Goal: Task Accomplishment & Management: Use online tool/utility

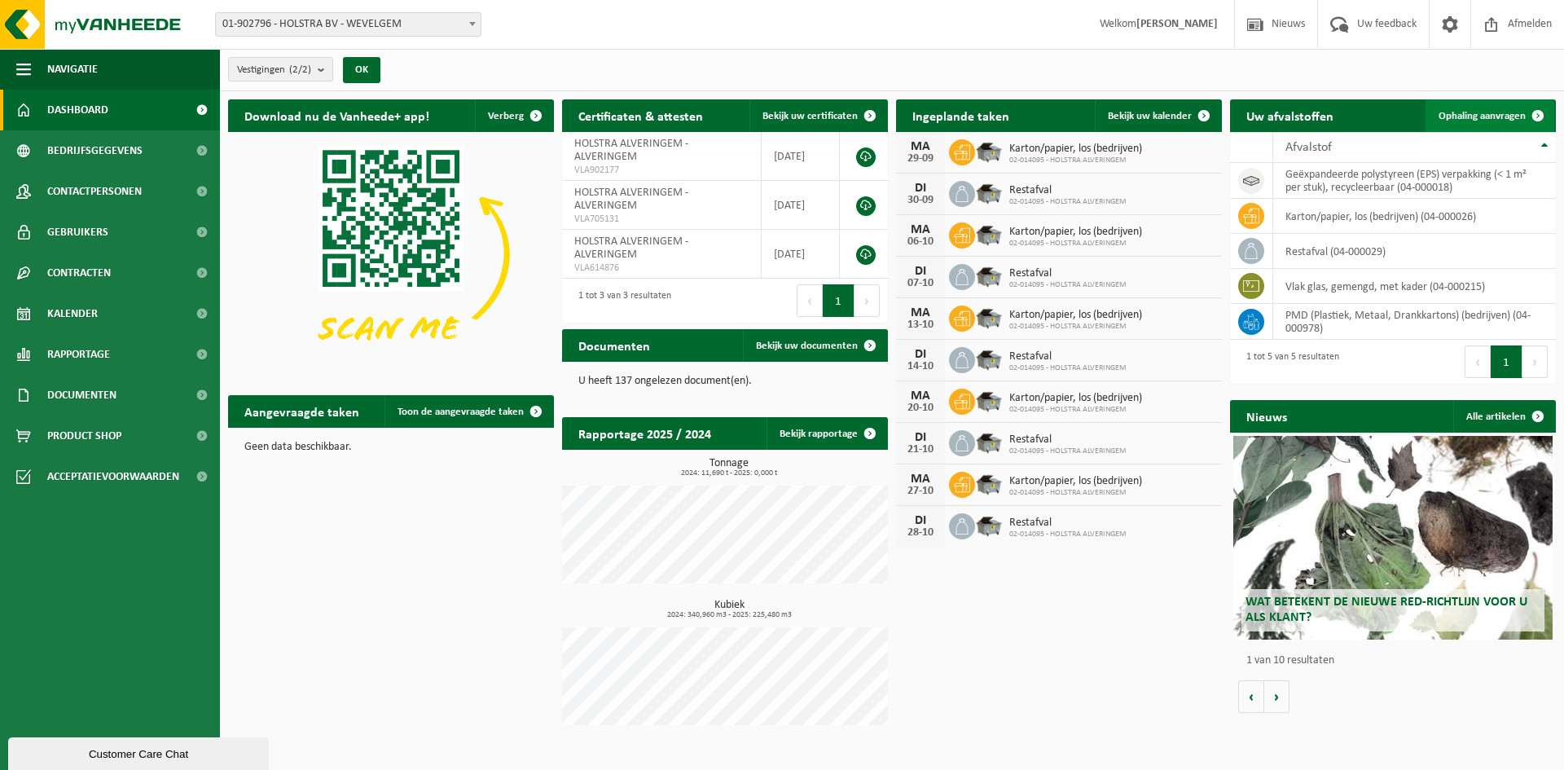
click at [1492, 111] on span "Ophaling aanvragen" at bounding box center [1481, 116] width 87 height 11
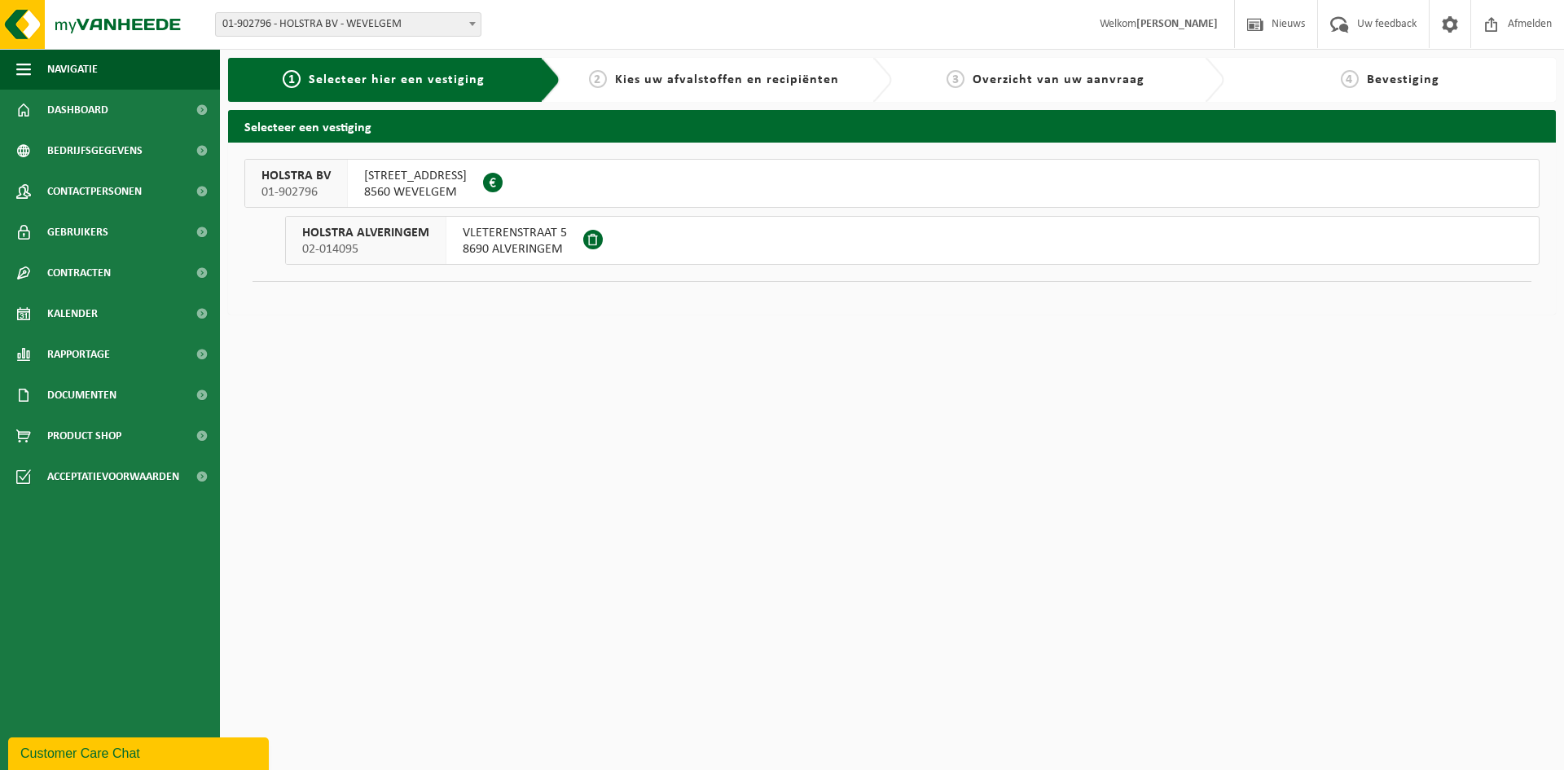
click at [589, 239] on span at bounding box center [593, 240] width 20 height 20
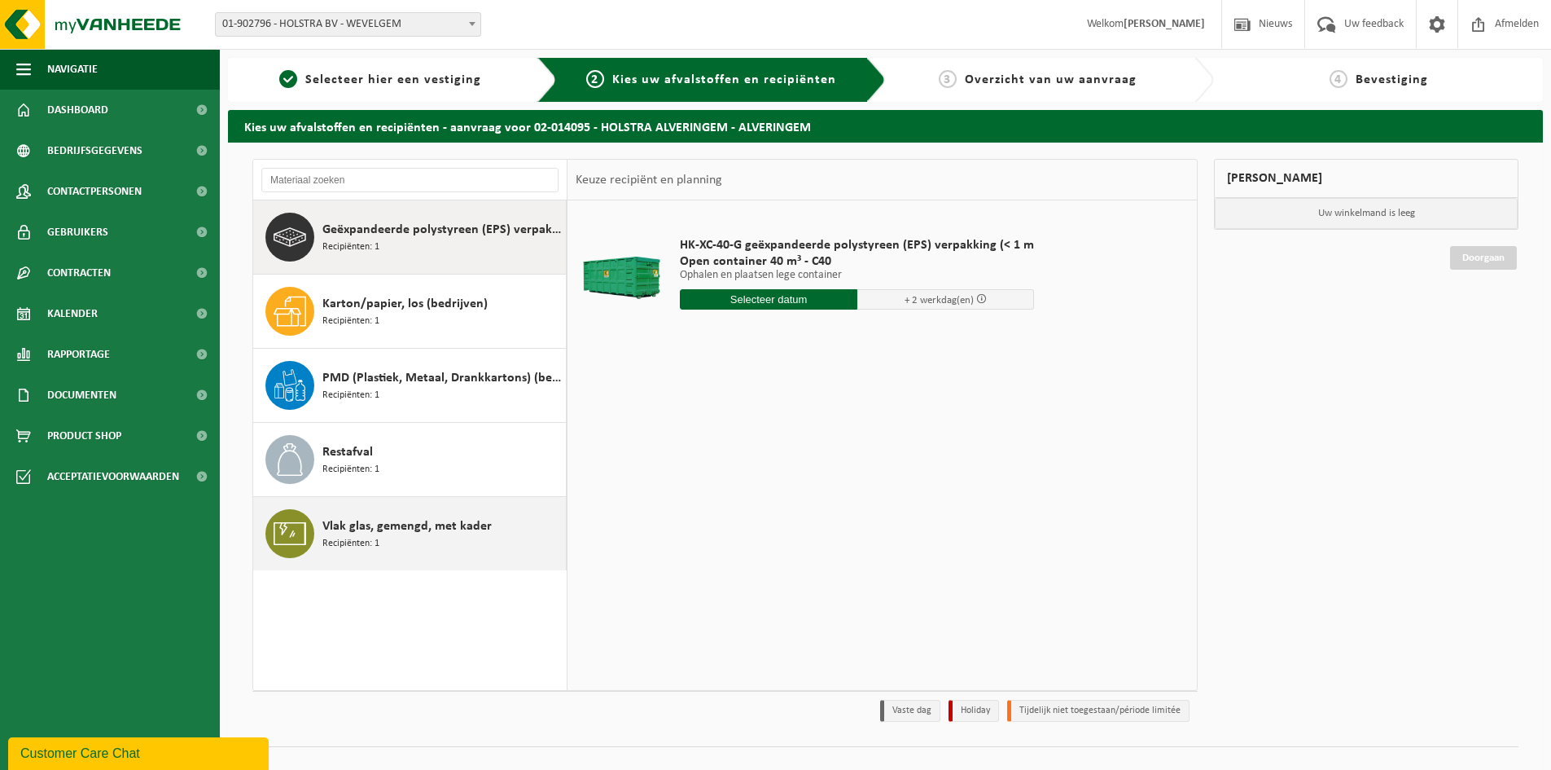
click at [402, 537] on div "Vlak glas, gemengd, met kader Recipiënten: 1" at bounding box center [442, 533] width 239 height 49
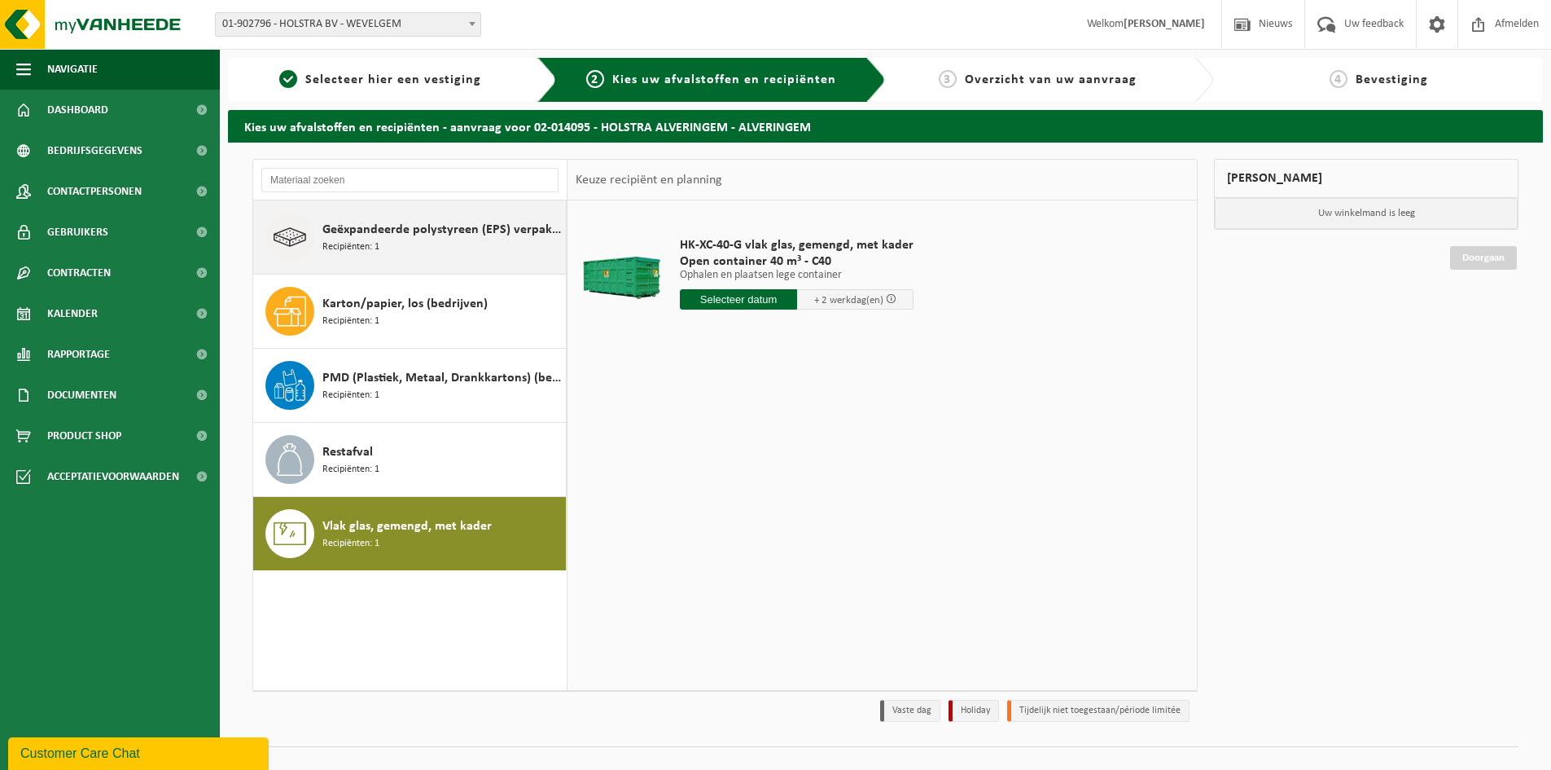
click at [432, 257] on div "Geëxpandeerde polystyreen (EPS) verpakking (< 1 m² per stuk), recycleerbaar Rec…" at bounding box center [442, 237] width 239 height 49
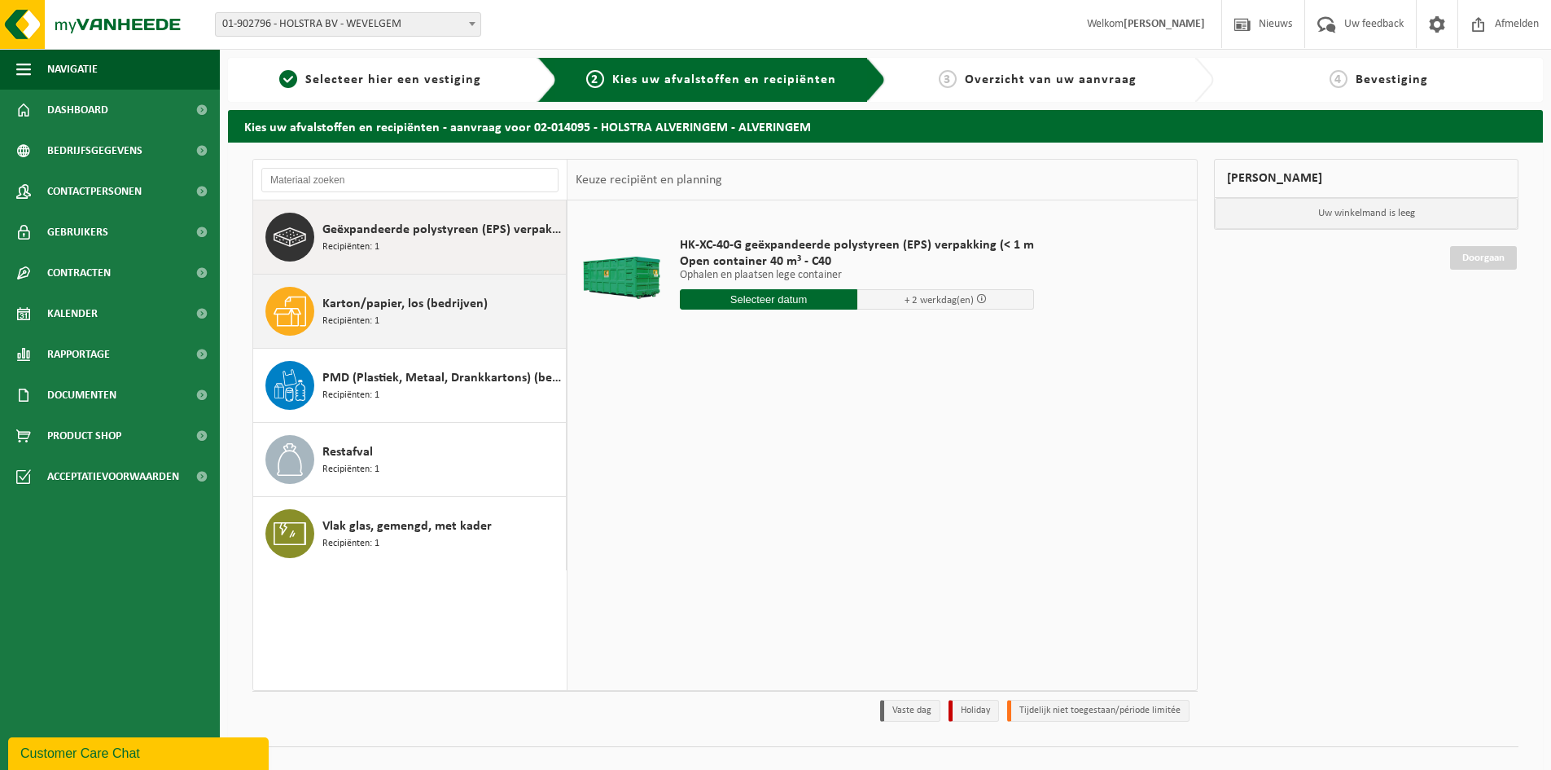
click at [456, 329] on div "Karton/papier, los (bedrijven) Recipiënten: 1" at bounding box center [442, 311] width 239 height 49
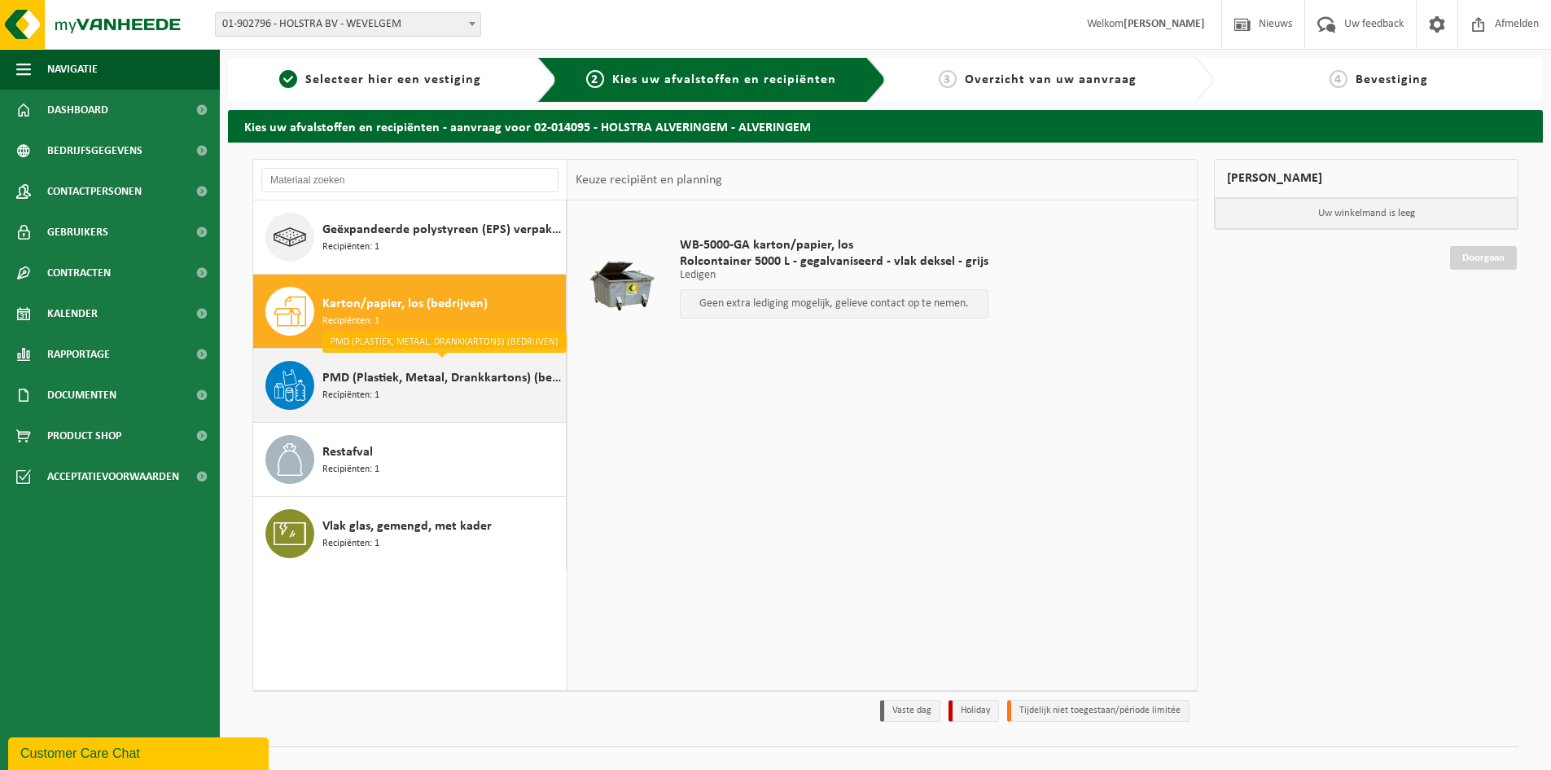
click at [437, 397] on div "PMD (Plastiek, Metaal, Drankkartons) (bedrijven) Recipiënten: 1" at bounding box center [442, 385] width 239 height 49
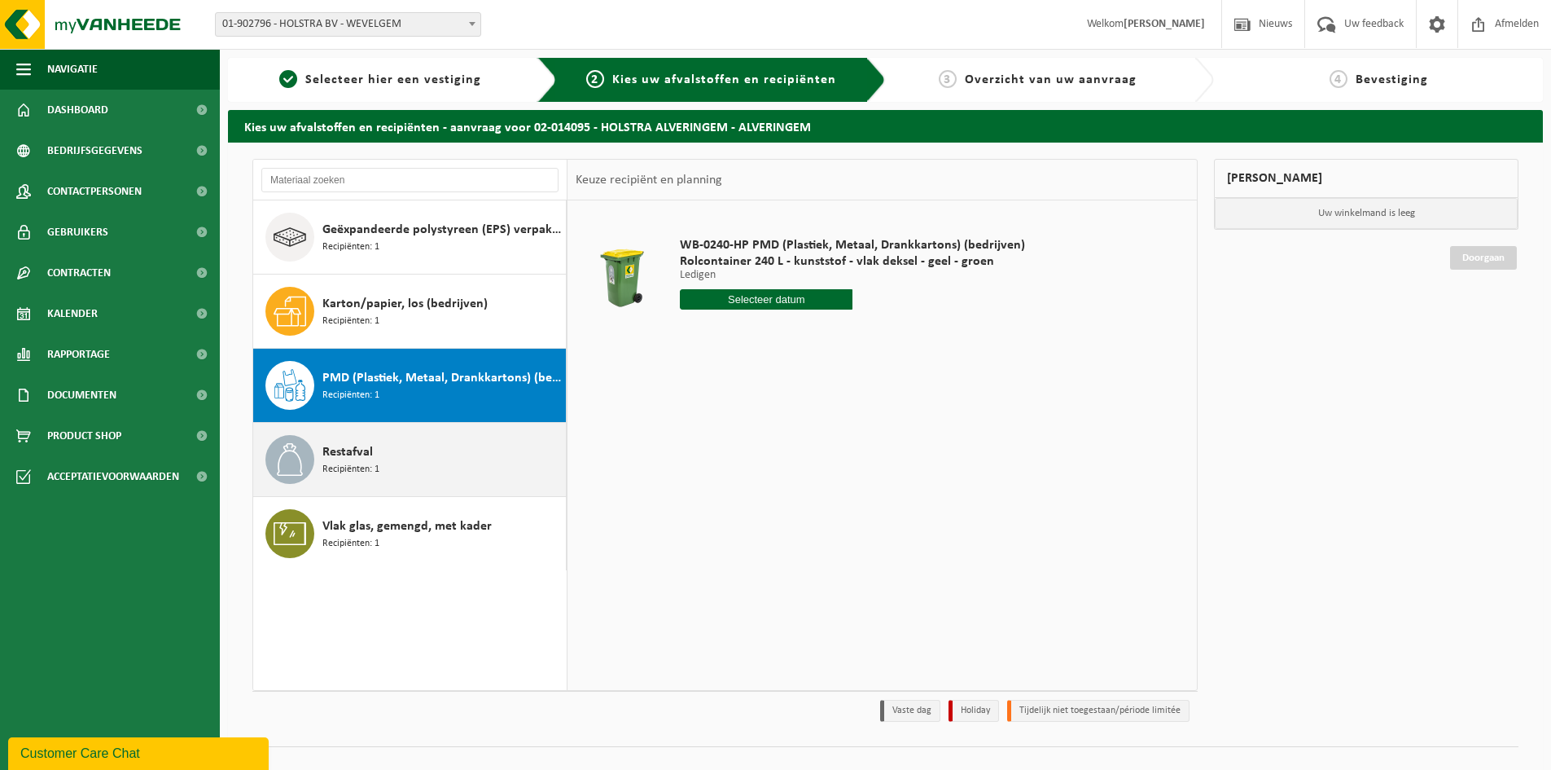
click at [421, 453] on div "Restafval Recipiënten: 1" at bounding box center [442, 459] width 239 height 49
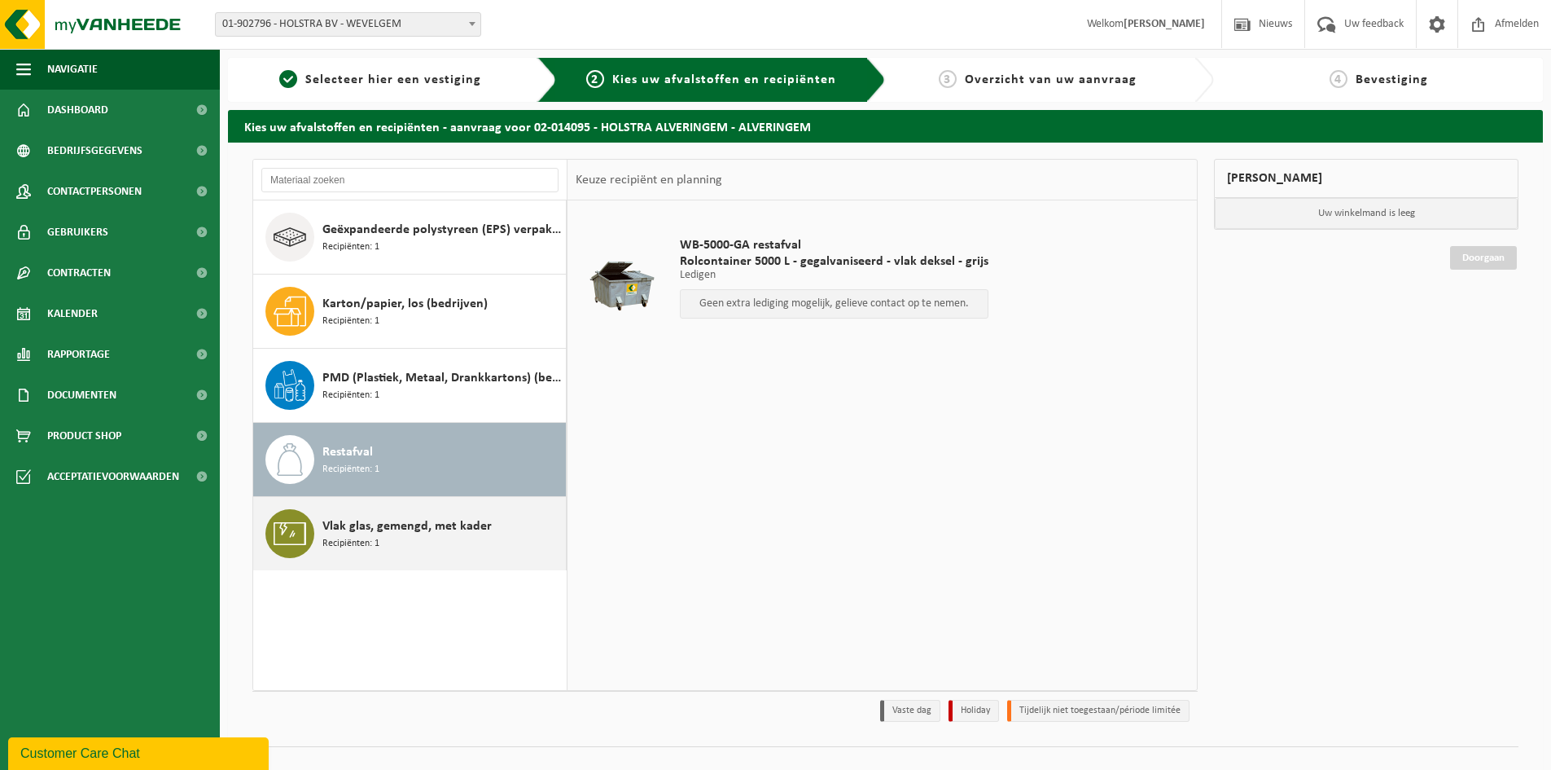
click at [451, 544] on div "Vlak glas, gemengd, met kader Recipiënten: 1" at bounding box center [442, 533] width 239 height 49
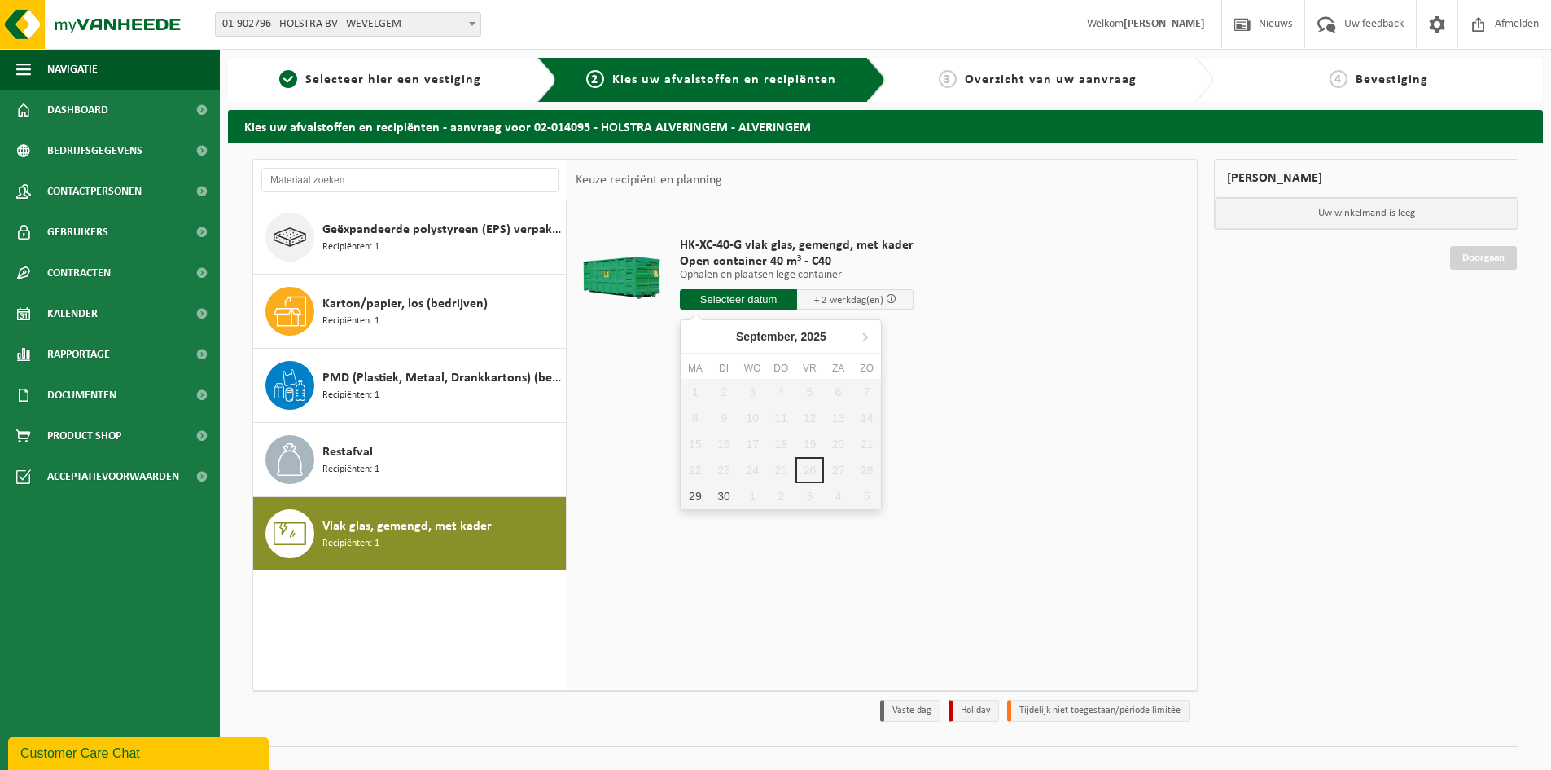
click at [742, 294] on input "text" at bounding box center [738, 299] width 117 height 20
click at [871, 337] on icon at bounding box center [865, 336] width 26 height 26
click at [697, 333] on icon at bounding box center [696, 337] width 4 height 8
click at [866, 338] on icon at bounding box center [865, 337] width 4 height 8
click at [697, 336] on icon at bounding box center [697, 336] width 26 height 26
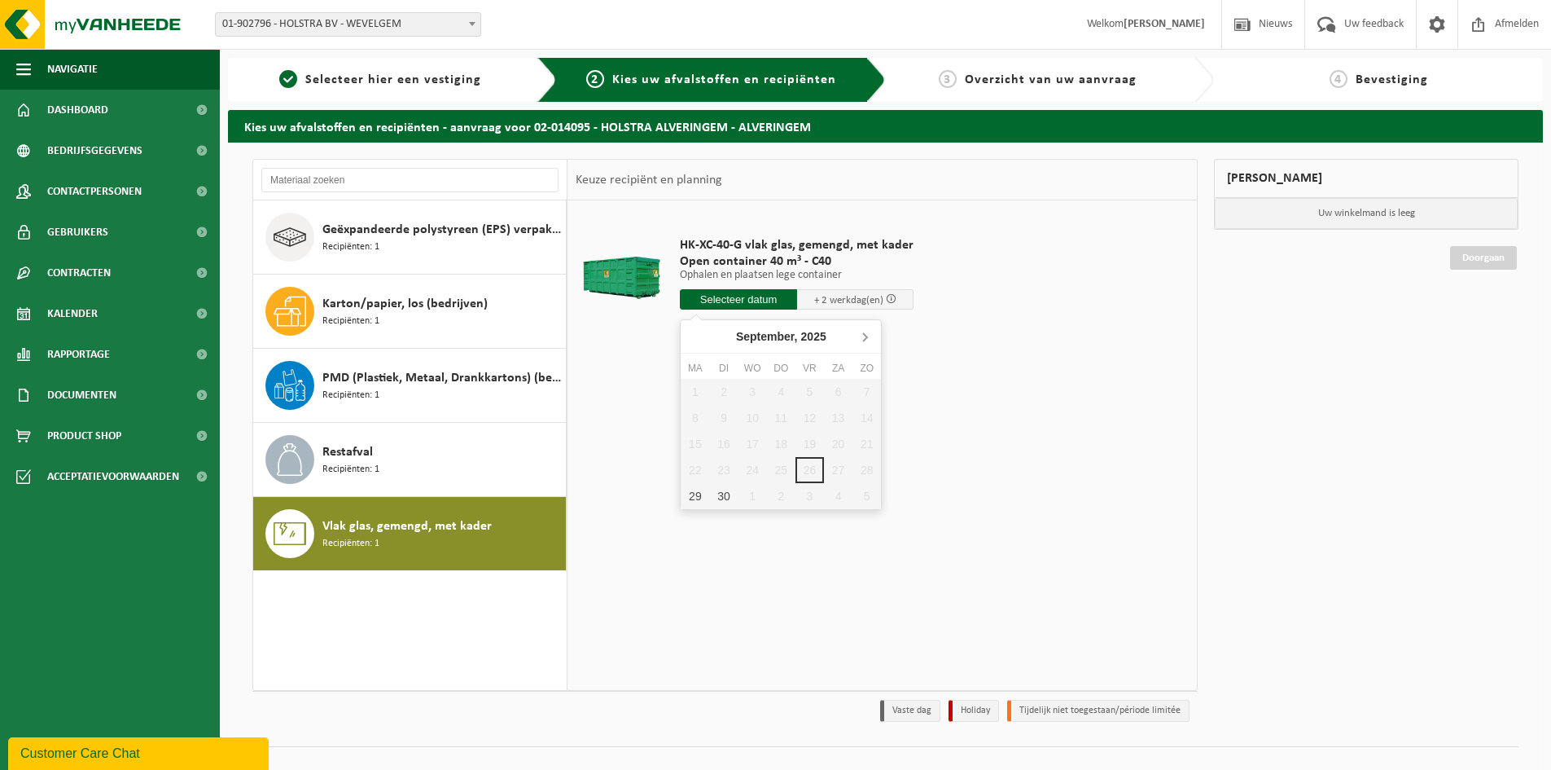
click at [871, 336] on icon at bounding box center [865, 336] width 26 height 26
click at [750, 388] on div "1" at bounding box center [753, 392] width 29 height 26
type input "Van 2025-10-01"
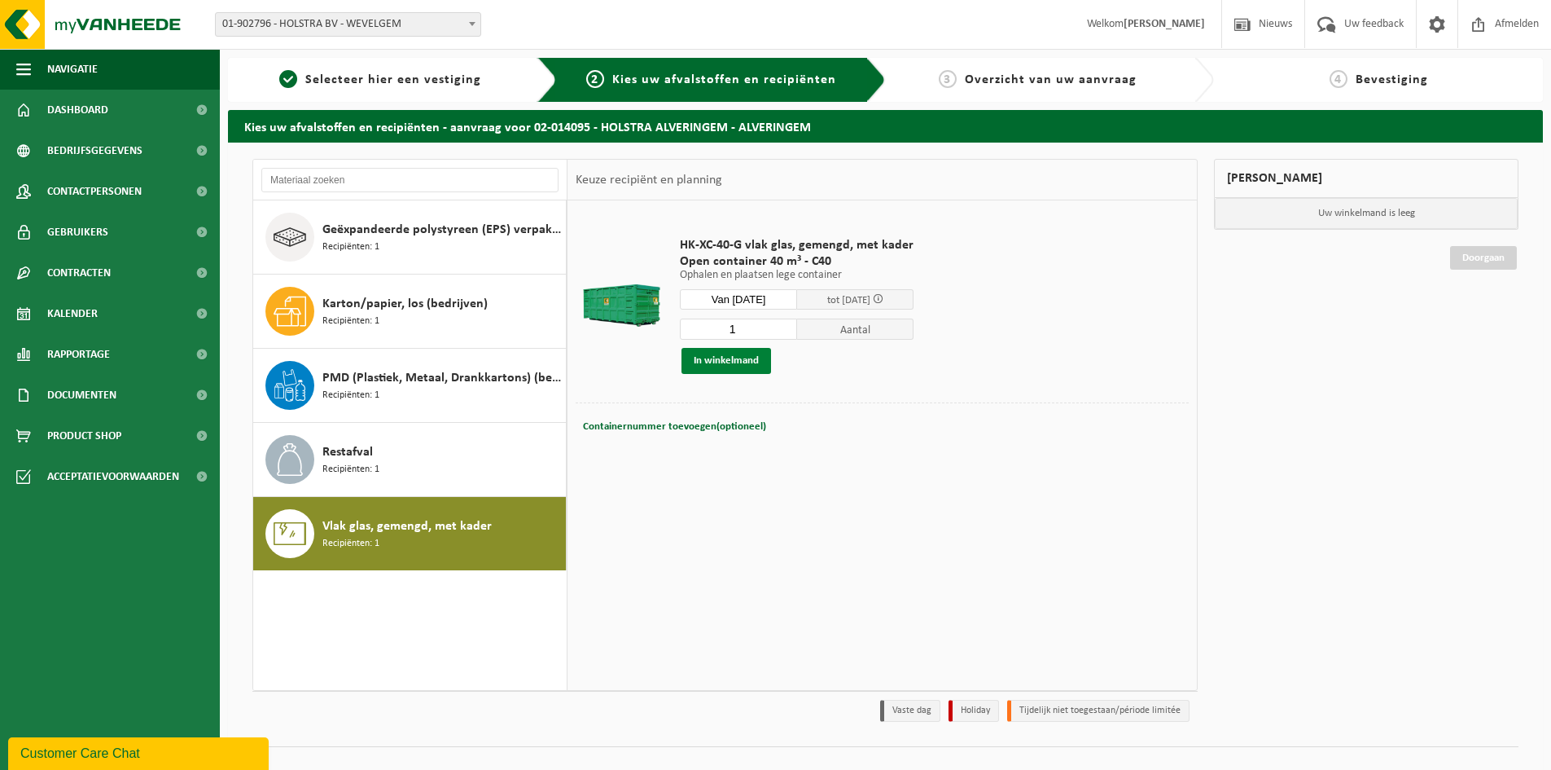
click at [731, 357] on button "In winkelmand" at bounding box center [727, 361] width 90 height 26
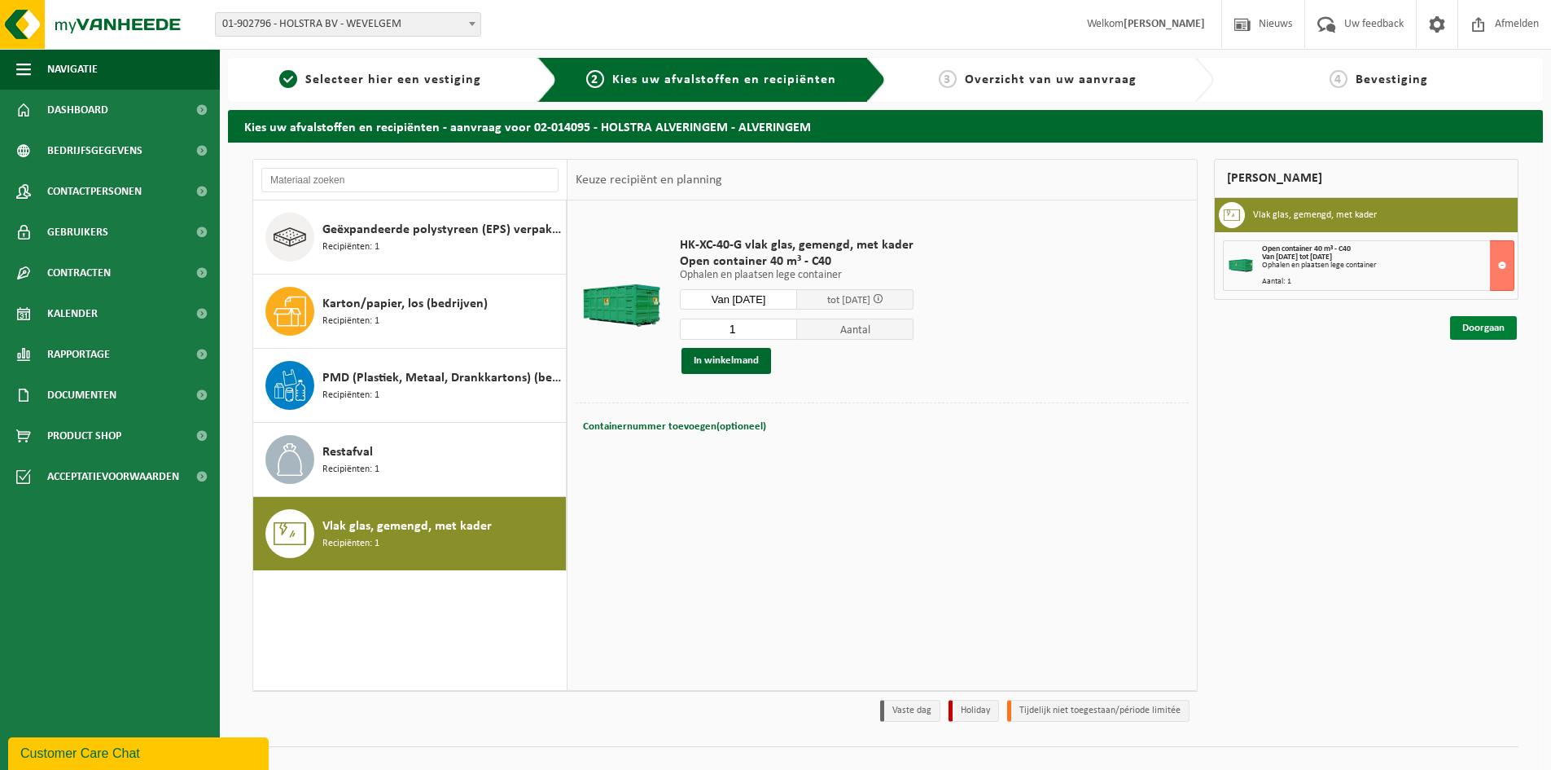
click at [1471, 324] on link "Doorgaan" at bounding box center [1483, 328] width 67 height 24
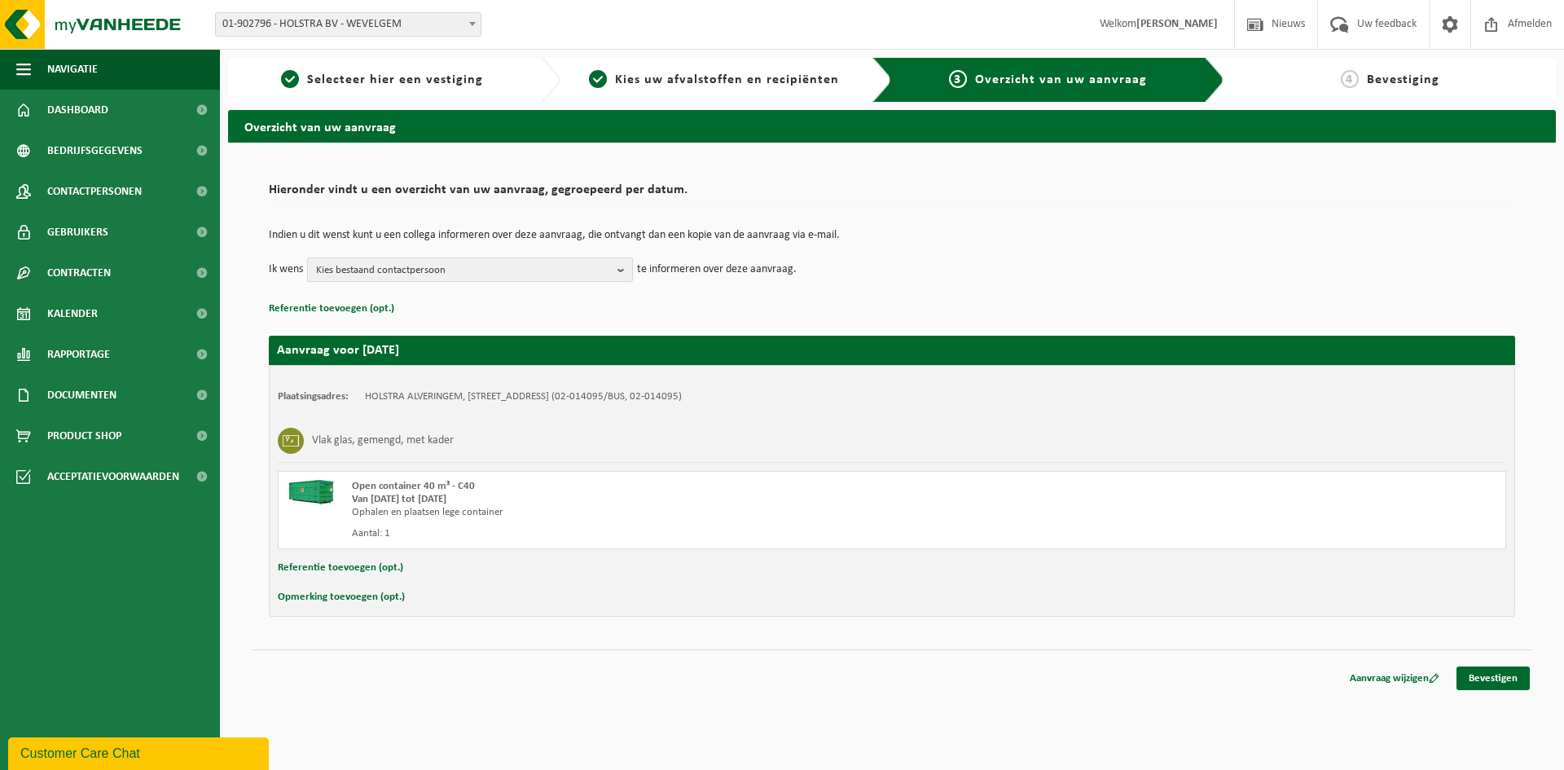
click at [393, 265] on span "Kies bestaand contactpersoon" at bounding box center [463, 270] width 295 height 24
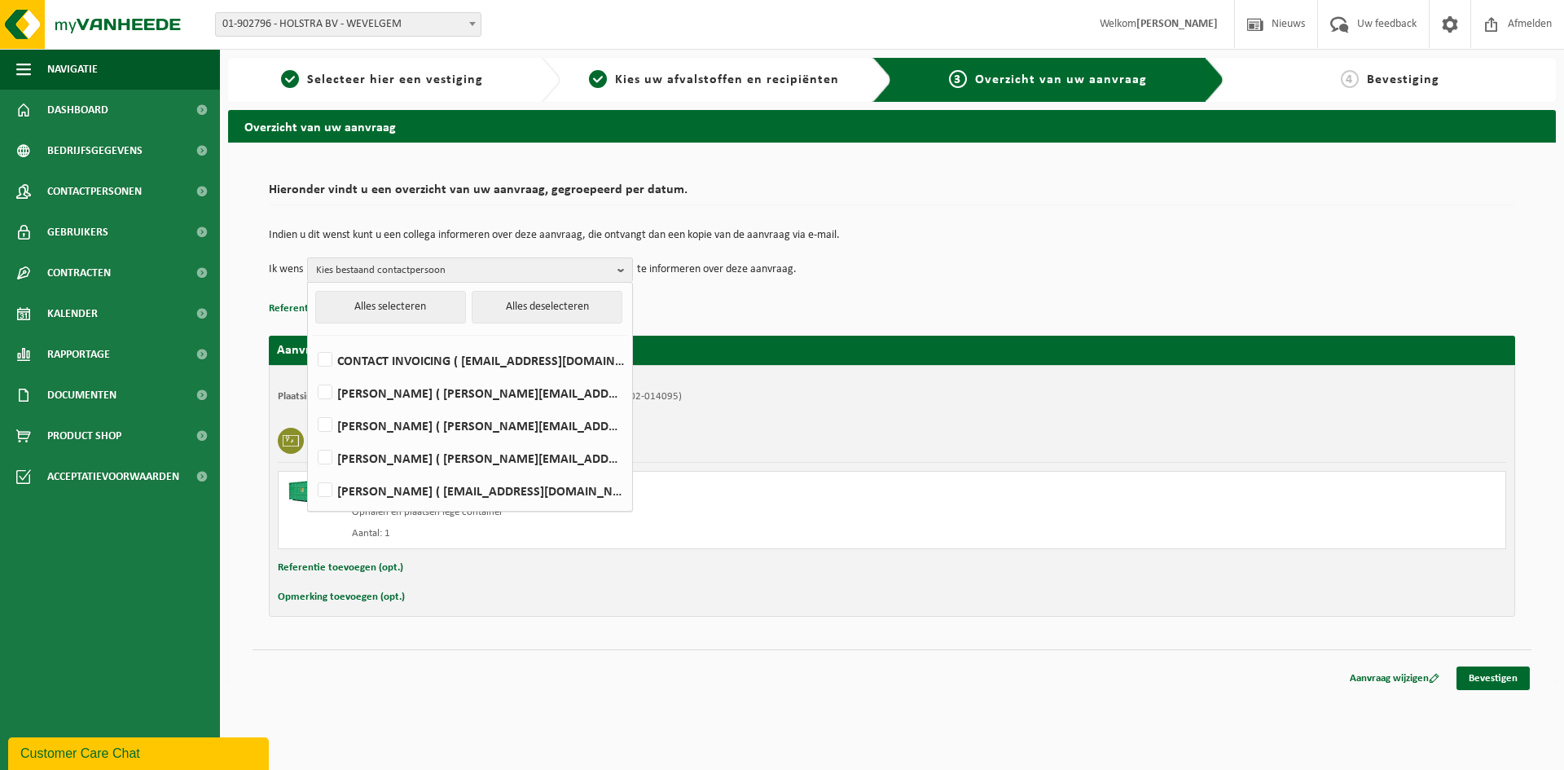
click at [858, 263] on td "Ik wens Kies bestaand contactpersoon Alles selecteren Alles deselecteren CONTAC…" at bounding box center [892, 269] width 1246 height 24
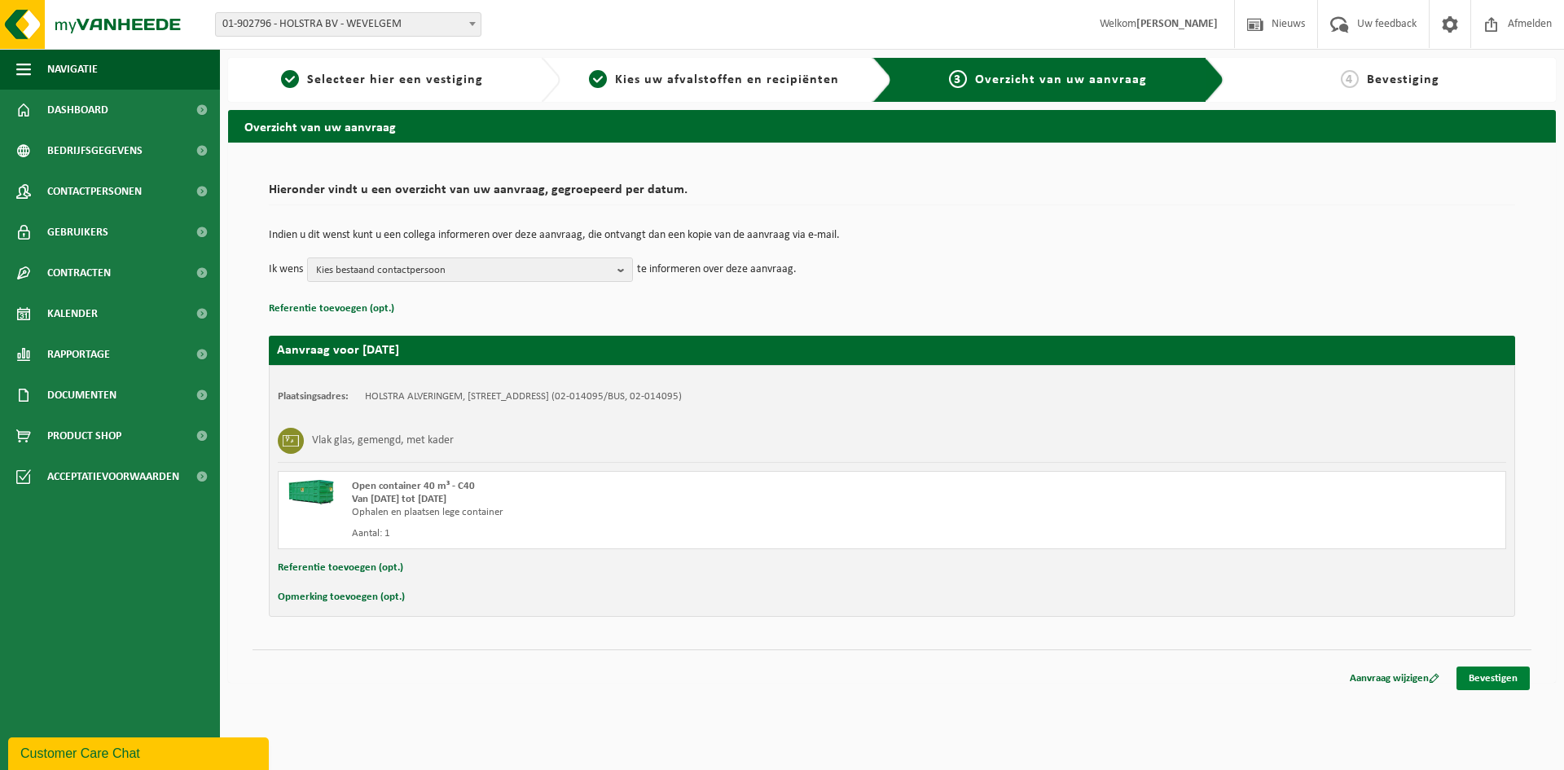
click at [1507, 678] on link "Bevestigen" at bounding box center [1492, 678] width 73 height 24
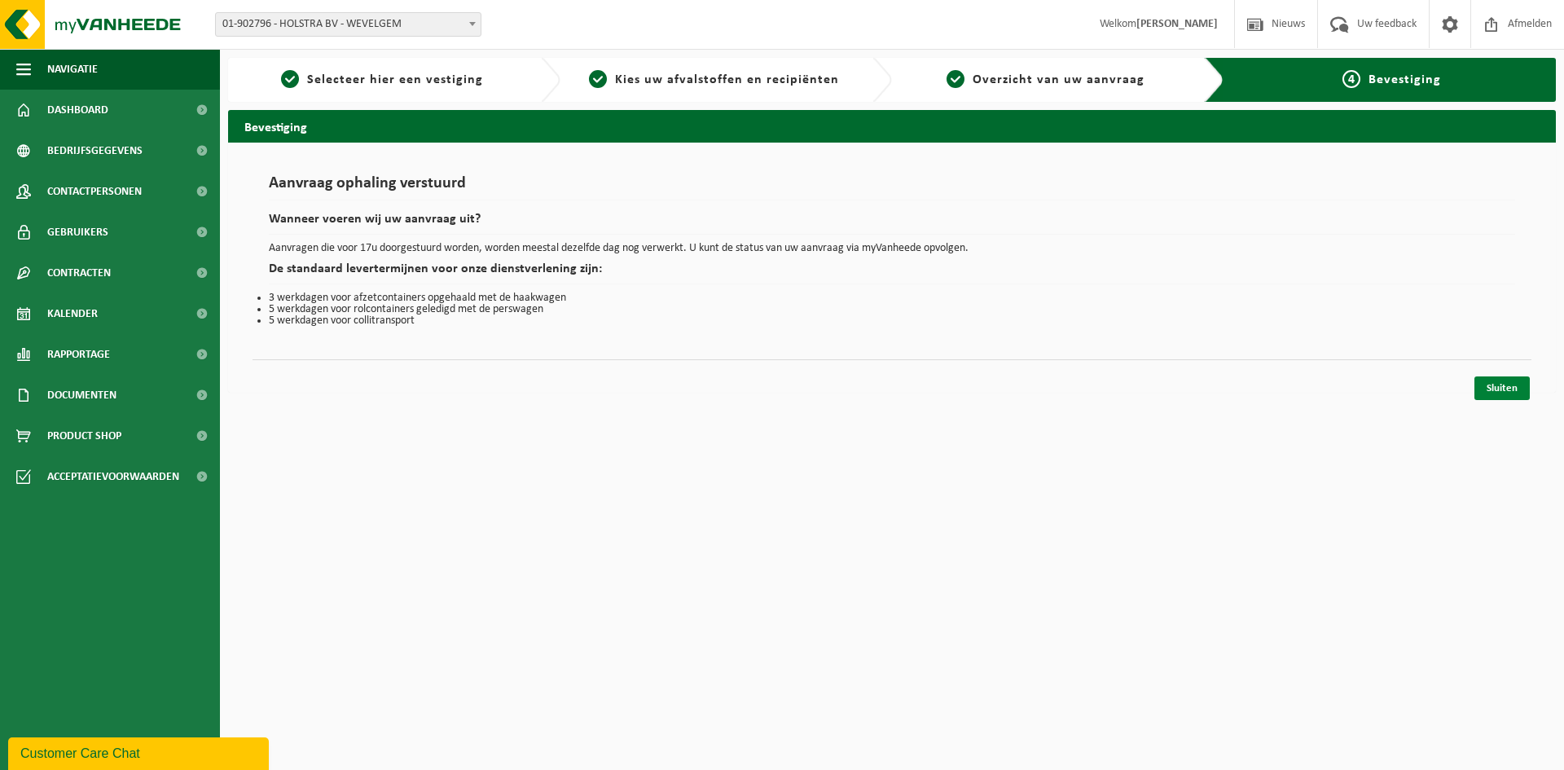
click at [1501, 380] on link "Sluiten" at bounding box center [1501, 388] width 55 height 24
